Goal: Complete application form

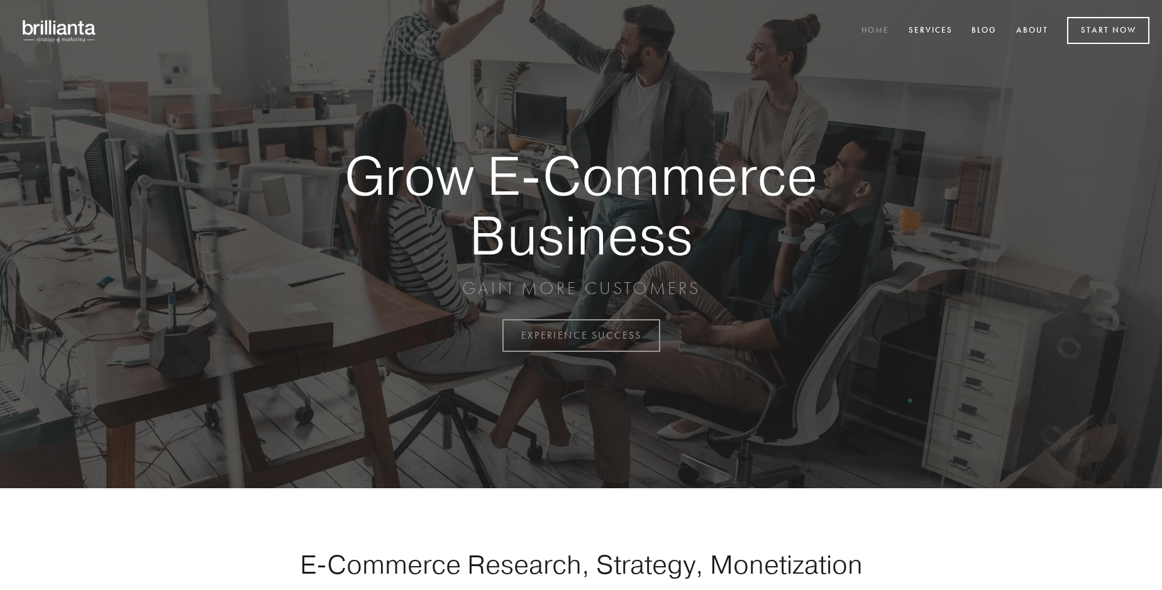
scroll to position [3296, 0]
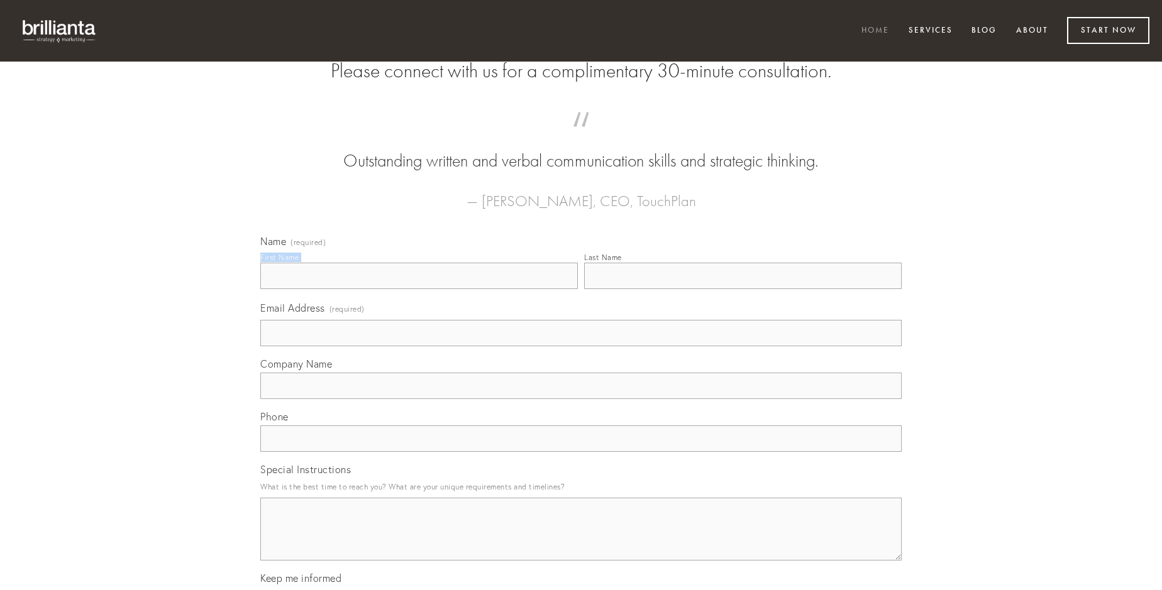
type input "[PERSON_NAME]"
click at [743, 289] on input "Last Name" at bounding box center [743, 276] width 318 height 26
type input "[PERSON_NAME]"
click at [581, 346] on input "Email Address (required)" at bounding box center [580, 333] width 641 height 26
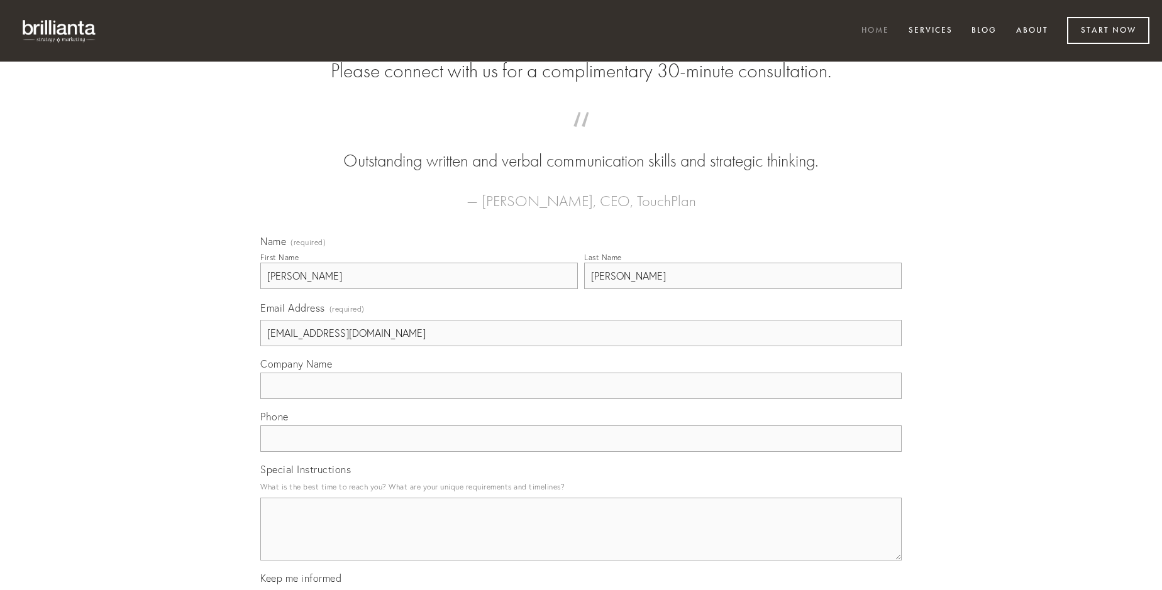
type input "[EMAIL_ADDRESS][DOMAIN_NAME]"
click at [581, 399] on input "Company Name" at bounding box center [580, 386] width 641 height 26
type input "recusandae"
click at [581, 452] on input "text" at bounding box center [580, 439] width 641 height 26
click at [581, 541] on textarea "Special Instructions" at bounding box center [580, 529] width 641 height 63
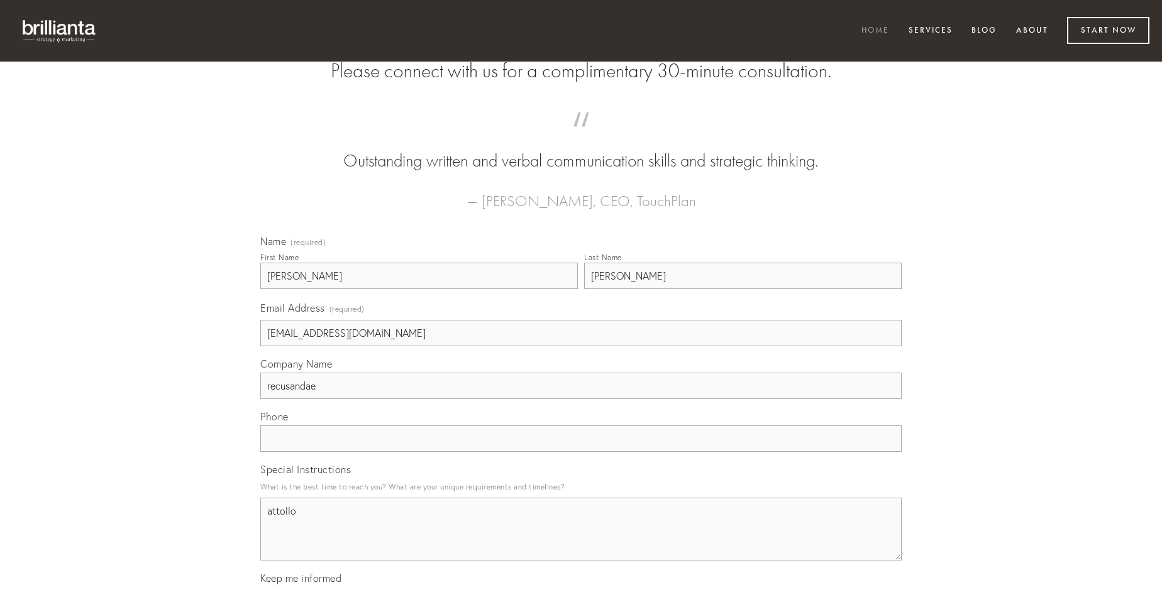
type textarea "attollo"
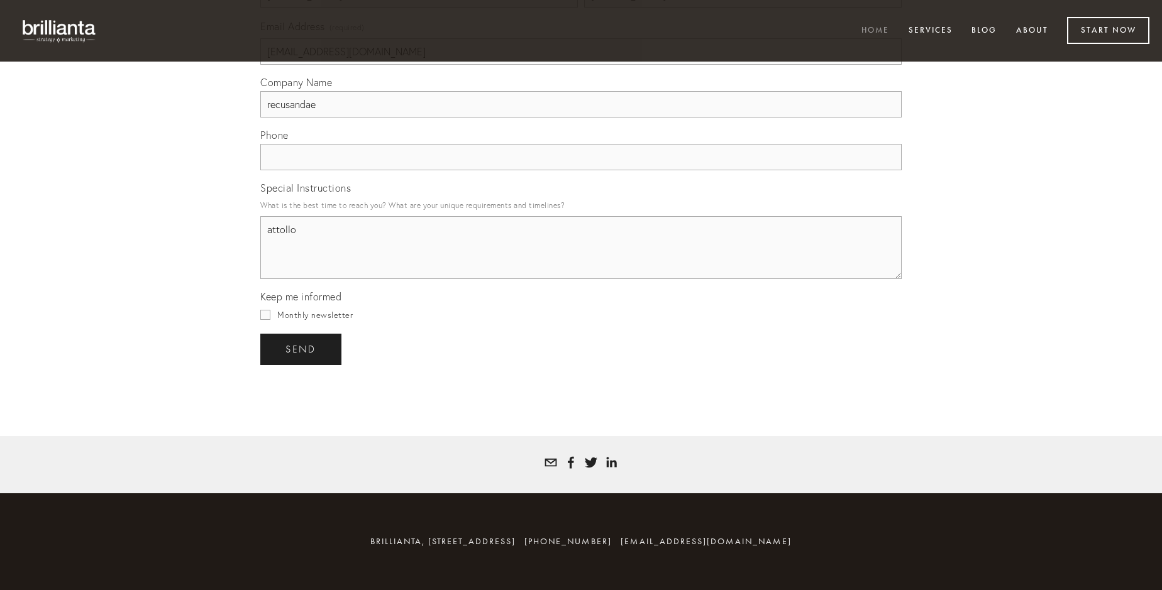
click at [302, 349] on span "send" at bounding box center [300, 349] width 31 height 11
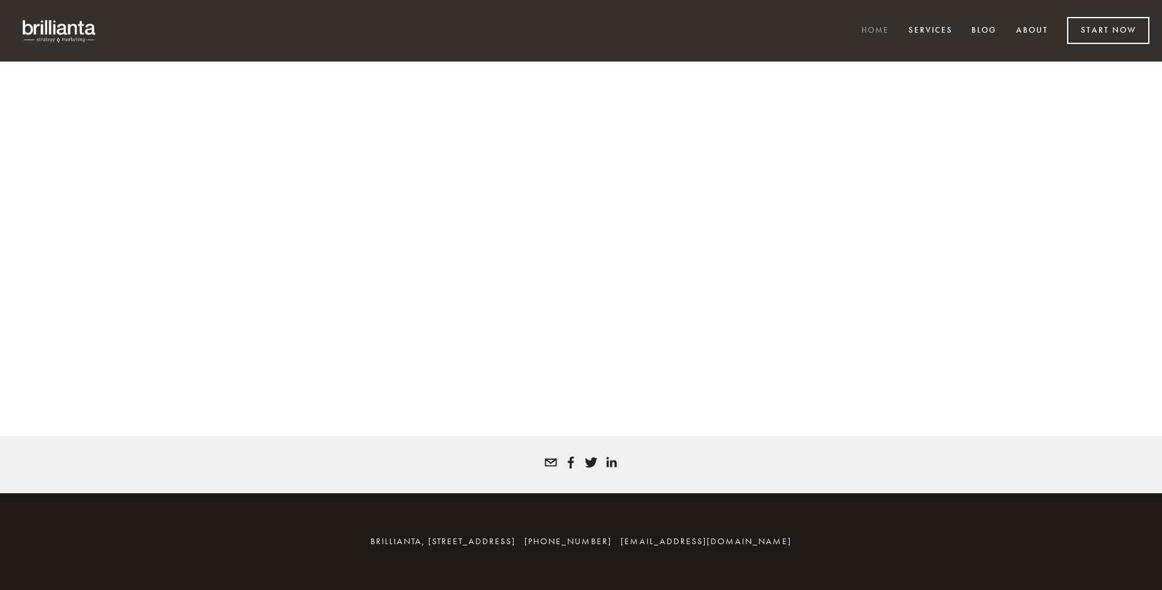
scroll to position [3279, 0]
